Goal: Transaction & Acquisition: Purchase product/service

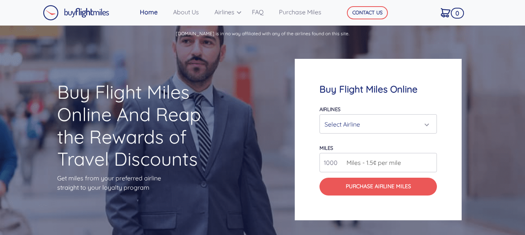
click at [430, 124] on div "Select Airline" at bounding box center [378, 124] width 107 height 15
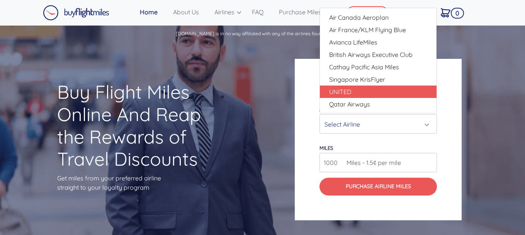
click at [328, 93] on link "UNITED" at bounding box center [378, 91] width 117 height 12
select select "UNITED"
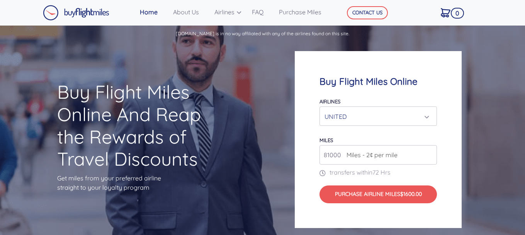
click at [430, 152] on input "81000" at bounding box center [378, 154] width 117 height 19
click at [430, 151] on input "97000" at bounding box center [378, 154] width 117 height 19
click at [430, 151] on input "108000" at bounding box center [378, 154] width 117 height 19
click at [429, 151] on input "119000" at bounding box center [378, 154] width 117 height 19
click at [430, 153] on input "209000" at bounding box center [378, 154] width 117 height 19
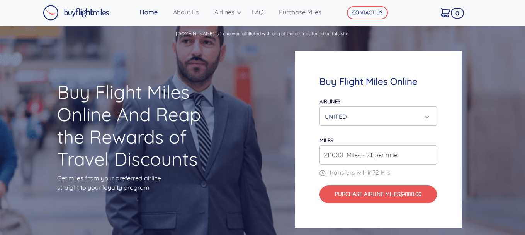
click at [430, 153] on input "211000" at bounding box center [378, 154] width 117 height 19
click at [431, 153] on input "252000" at bounding box center [378, 154] width 117 height 19
click at [429, 152] on input "271000" at bounding box center [378, 154] width 117 height 19
click at [429, 153] on input "290000" at bounding box center [378, 154] width 117 height 19
click at [429, 153] on input "291000" at bounding box center [378, 154] width 117 height 19
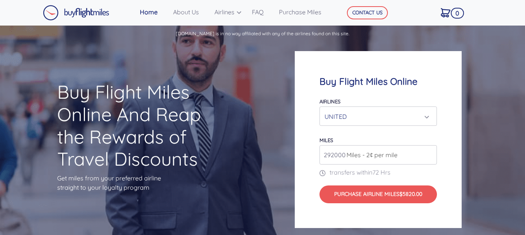
click at [429, 153] on input "292000" at bounding box center [378, 154] width 117 height 19
click at [429, 153] on input "293000" at bounding box center [378, 154] width 117 height 19
click at [429, 153] on input "294000" at bounding box center [378, 154] width 117 height 19
click at [429, 154] on input "295000" at bounding box center [378, 154] width 117 height 19
click at [429, 154] on input "296000" at bounding box center [378, 154] width 117 height 19
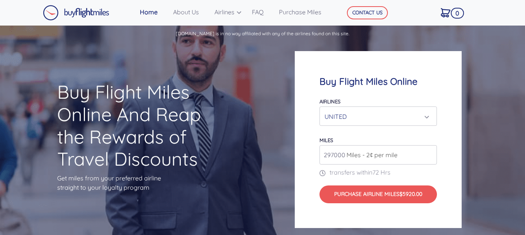
click at [429, 154] on input "297000" at bounding box center [378, 154] width 117 height 19
click at [429, 154] on input "298000" at bounding box center [378, 154] width 117 height 19
click at [429, 154] on input "299000" at bounding box center [378, 154] width 117 height 19
click at [429, 155] on input "298000" at bounding box center [378, 154] width 117 height 19
click at [429, 155] on input "297000" at bounding box center [378, 154] width 117 height 19
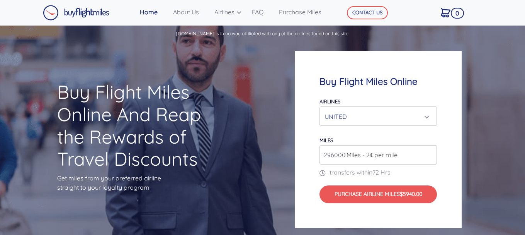
click at [429, 155] on input "296000" at bounding box center [378, 154] width 117 height 19
click at [429, 155] on input "295000" at bounding box center [378, 154] width 117 height 19
click at [429, 155] on input "294000" at bounding box center [378, 154] width 117 height 19
click at [429, 154] on input "295000" at bounding box center [378, 154] width 117 height 19
click at [430, 154] on input "291000" at bounding box center [378, 154] width 117 height 19
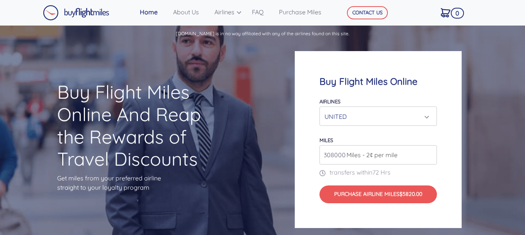
click at [429, 153] on input "308000" at bounding box center [378, 154] width 117 height 19
click at [430, 159] on input "308000" at bounding box center [378, 154] width 117 height 19
click at [429, 156] on input "307000" at bounding box center [378, 154] width 117 height 19
click at [429, 156] on input "306000" at bounding box center [378, 154] width 117 height 19
click at [429, 156] on input "305000" at bounding box center [378, 154] width 117 height 19
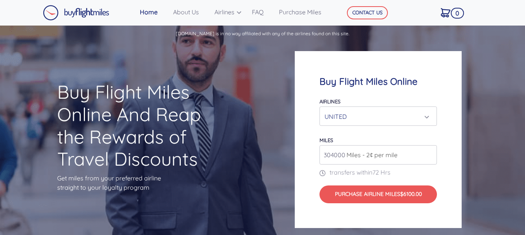
click at [429, 156] on input "304000" at bounding box center [378, 154] width 117 height 19
click at [429, 156] on input "303000" at bounding box center [378, 154] width 117 height 19
click at [429, 155] on input "302000" at bounding box center [378, 154] width 117 height 19
click at [429, 155] on input "301000" at bounding box center [378, 154] width 117 height 19
type input "300000"
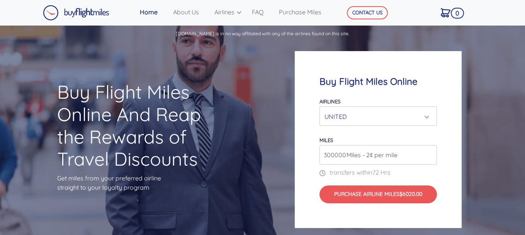
click at [429, 156] on input "300000" at bounding box center [378, 154] width 117 height 19
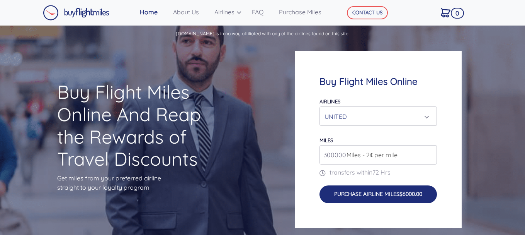
click at [379, 199] on button "Purchase Airline Miles $6000.00" at bounding box center [378, 193] width 117 height 17
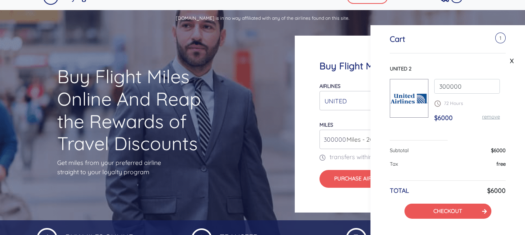
scroll to position [37, 0]
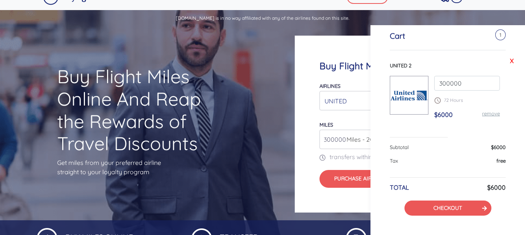
click at [511, 60] on link "X" at bounding box center [512, 61] width 8 height 12
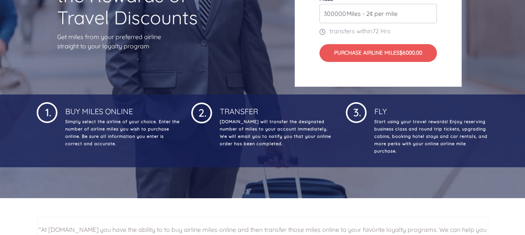
scroll to position [134, 0]
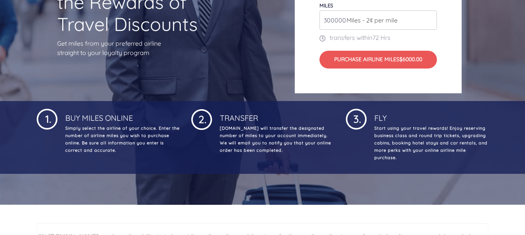
click at [336, 20] on input "300000" at bounding box center [378, 19] width 117 height 19
type input "245000"
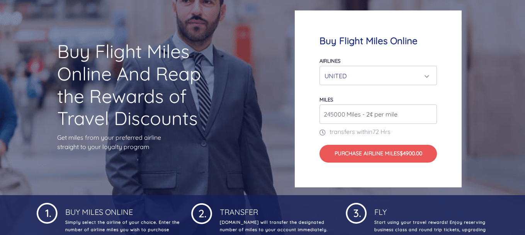
scroll to position [44, 0]
